Goal: Navigation & Orientation: Go to known website

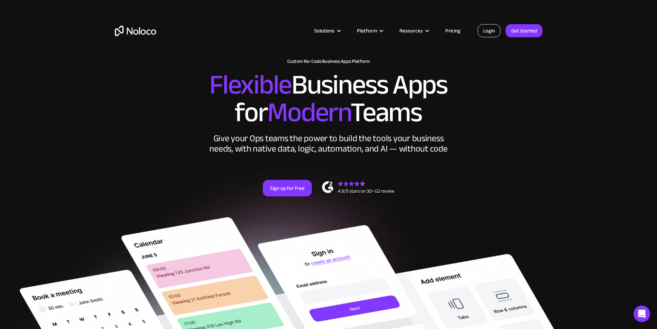
click at [487, 31] on link "Login" at bounding box center [489, 30] width 23 height 13
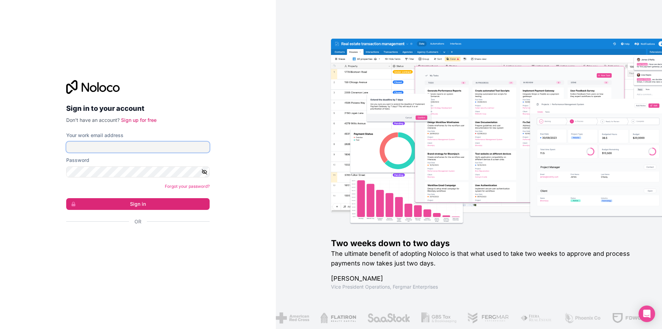
click at [192, 147] on input "Your work email address" at bounding box center [137, 146] width 143 height 11
type input "operations@agentonepro.com"
click at [66, 198] on button "Sign in" at bounding box center [137, 204] width 143 height 12
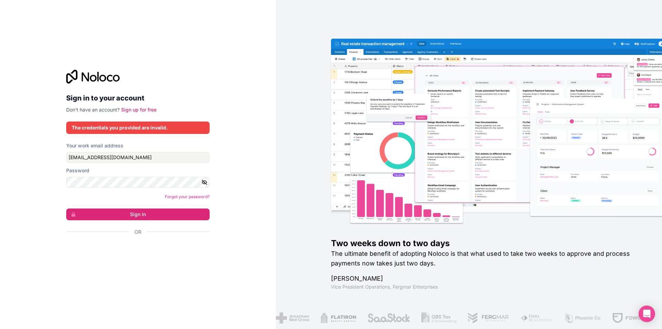
click at [203, 183] on icon "button" at bounding box center [204, 181] width 5 height 3
click at [109, 216] on button "Sign in" at bounding box center [137, 214] width 143 height 12
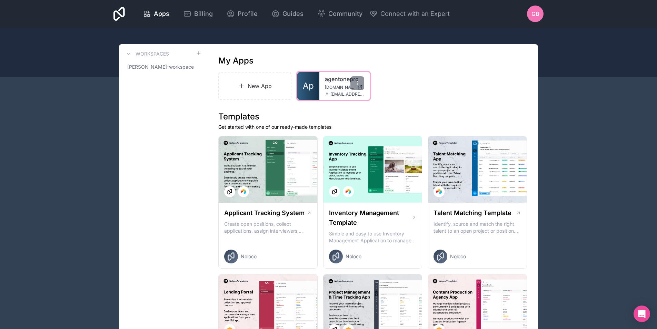
click at [313, 81] on span "Ap" at bounding box center [308, 85] width 11 height 11
